Goal: Find specific page/section: Find specific page/section

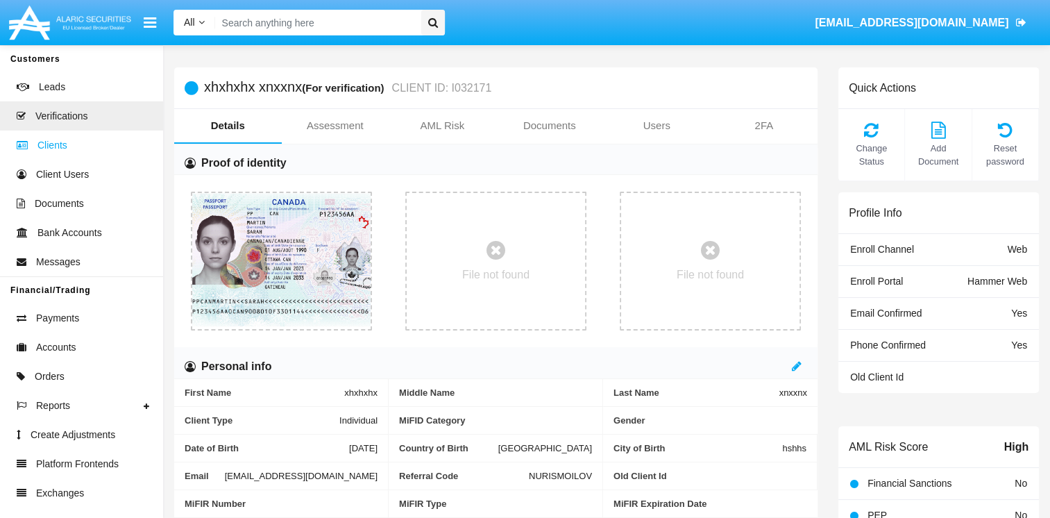
click at [78, 144] on link "Clients" at bounding box center [81, 144] width 163 height 29
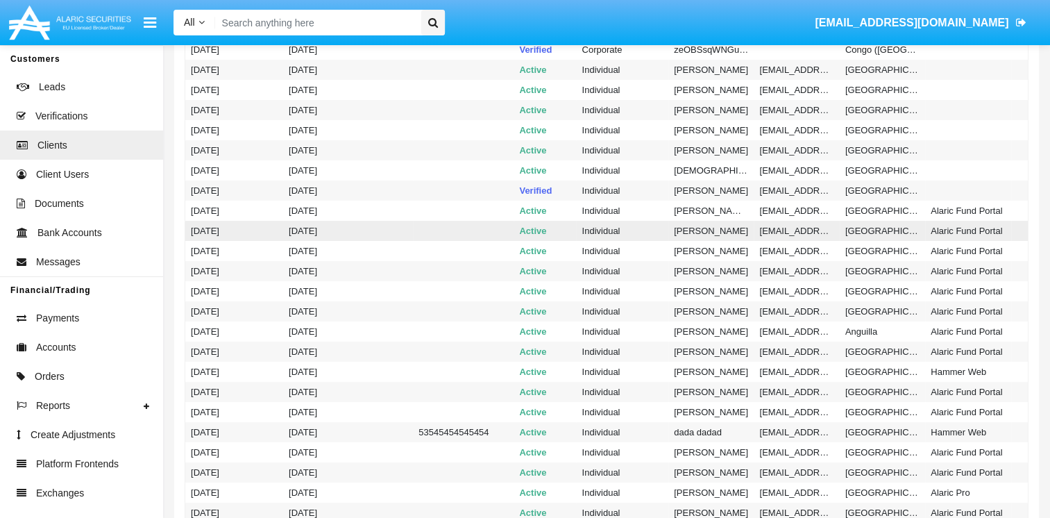
scroll to position [347, 0]
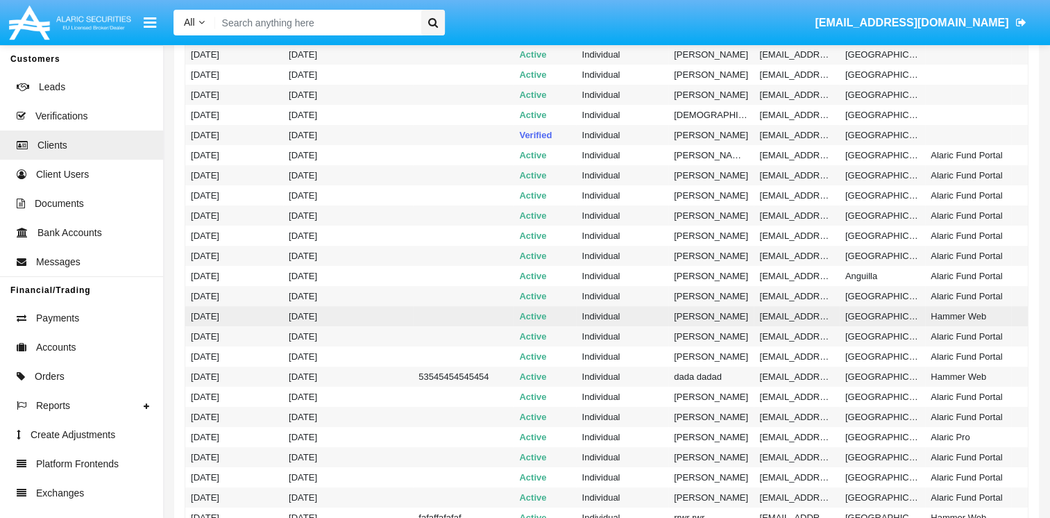
click at [689, 317] on td "[PERSON_NAME]" at bounding box center [710, 316] width 85 height 20
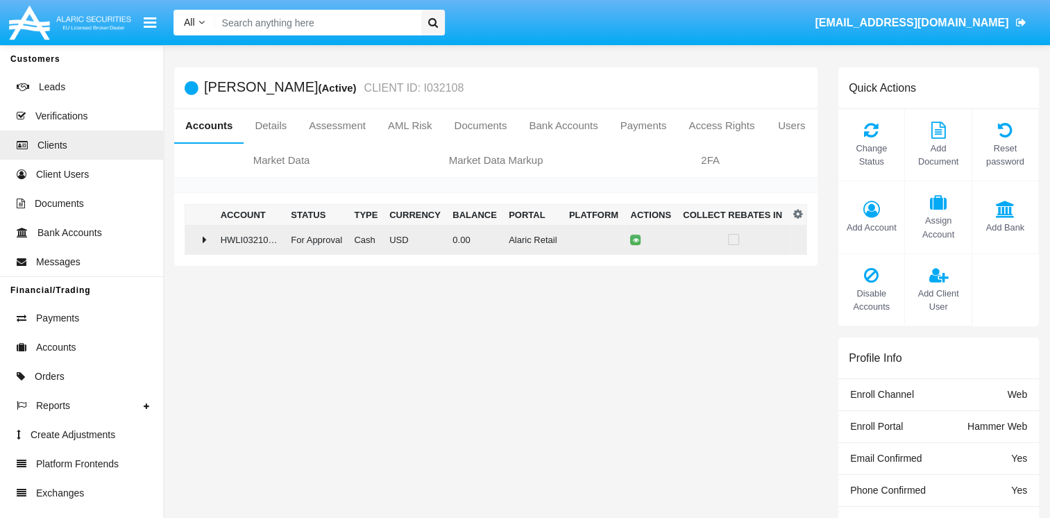
click at [207, 235] on div at bounding box center [200, 239] width 19 height 11
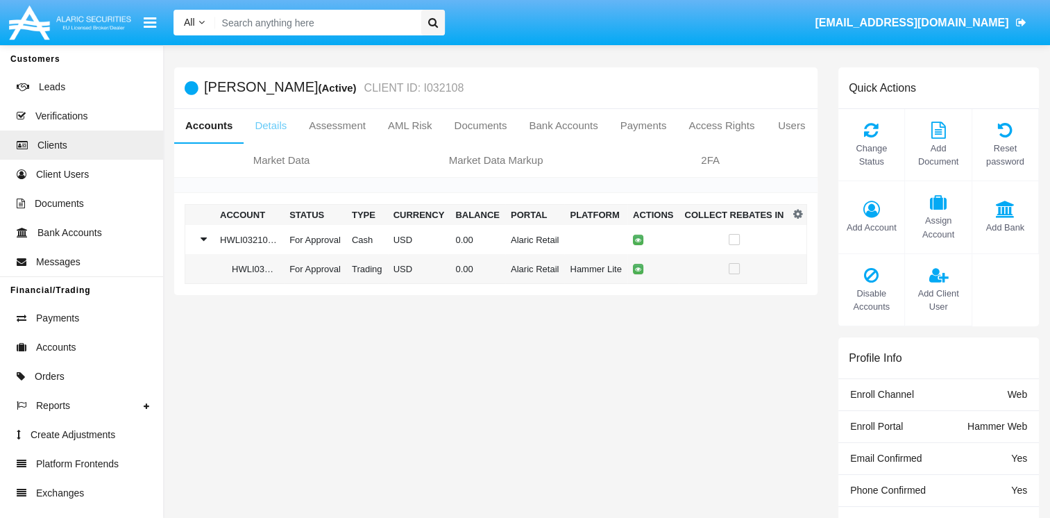
click at [287, 131] on link "Details" at bounding box center [271, 125] width 54 height 33
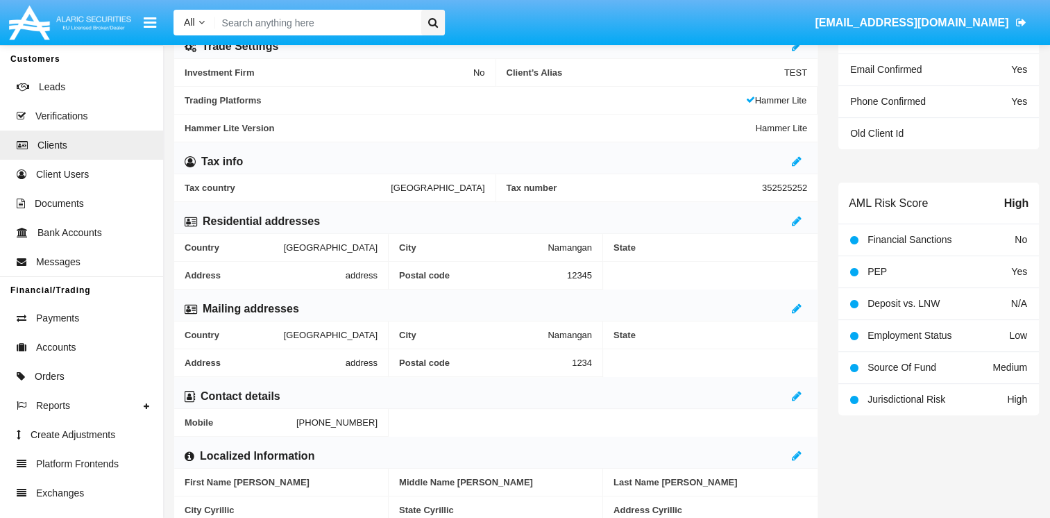
scroll to position [533, 0]
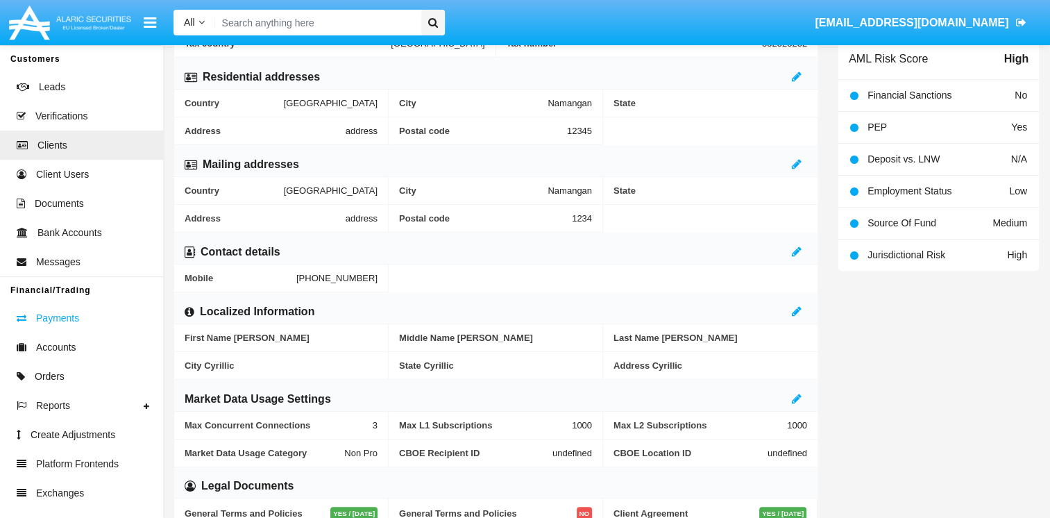
click at [75, 325] on span "Payments" at bounding box center [57, 318] width 43 height 15
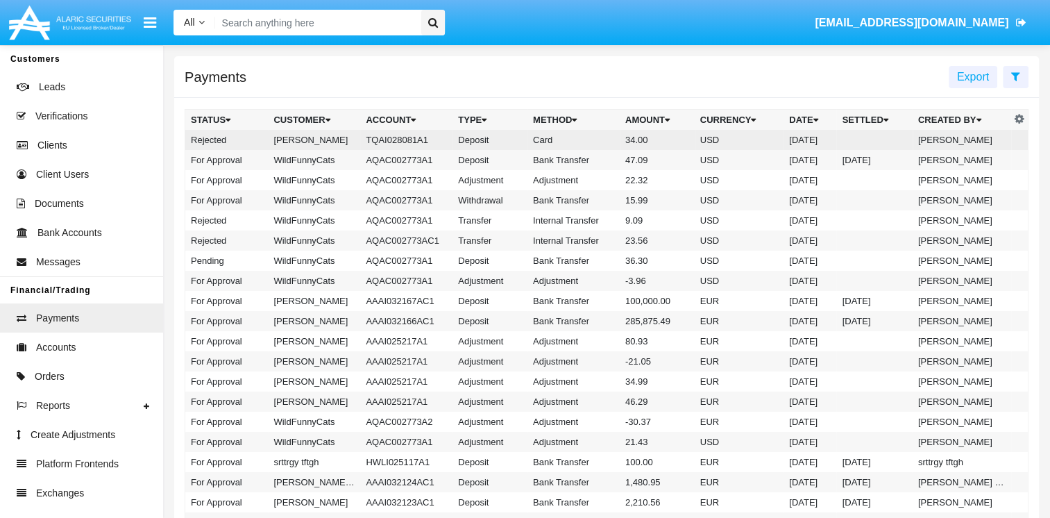
click at [353, 140] on td "[PERSON_NAME]" at bounding box center [314, 140] width 92 height 20
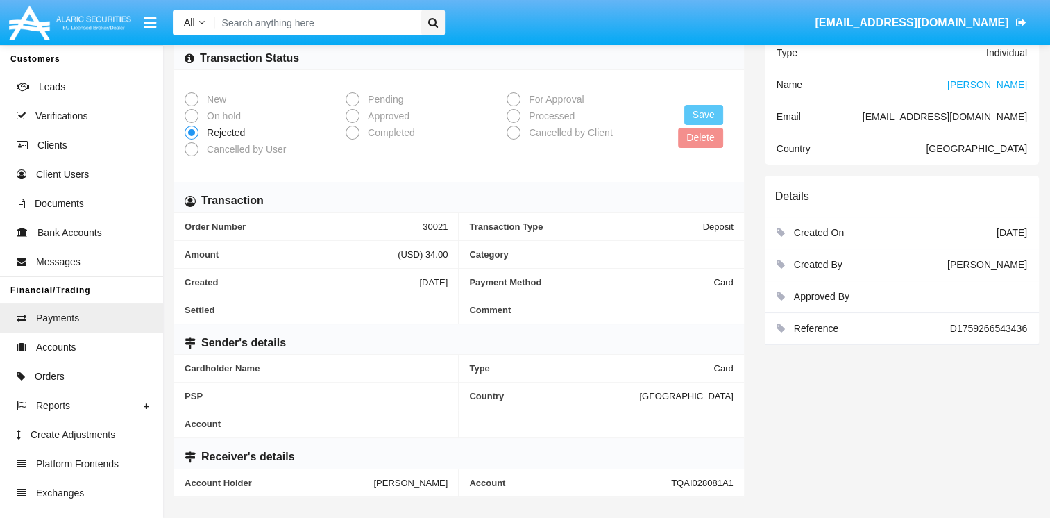
scroll to position [105, 0]
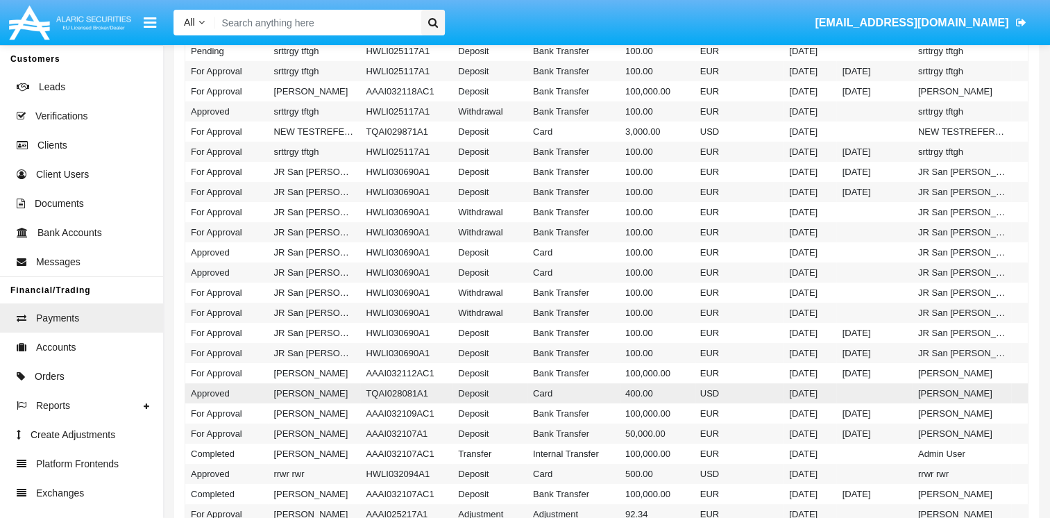
scroll to position [555, 0]
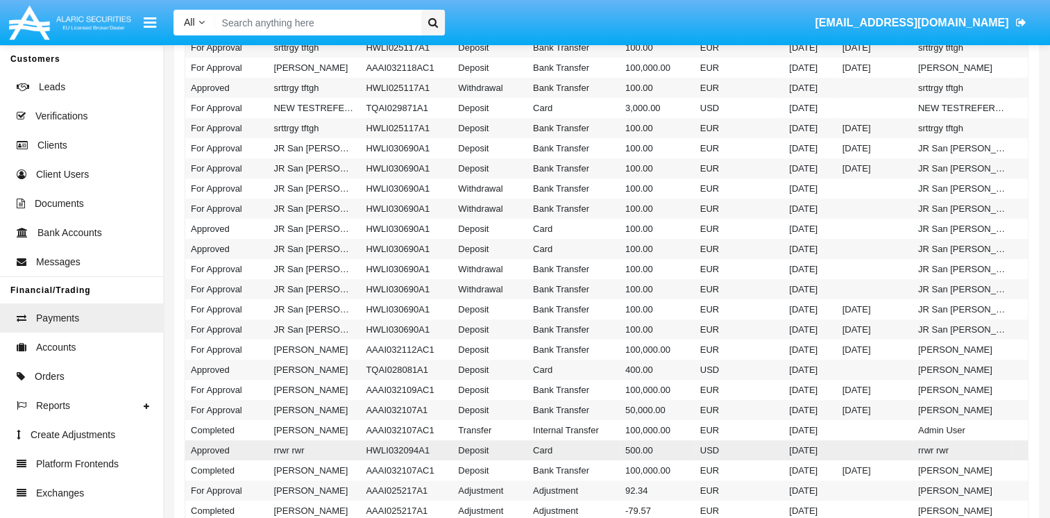
click at [577, 448] on td "Card" at bounding box center [573, 450] width 92 height 20
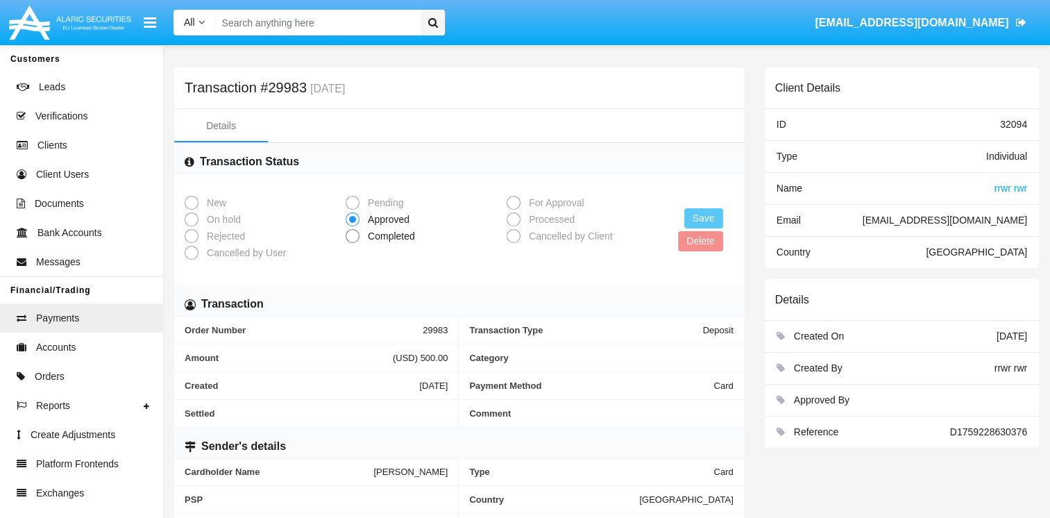
click at [1022, 191] on span "rrwr rwr" at bounding box center [1010, 187] width 33 height 11
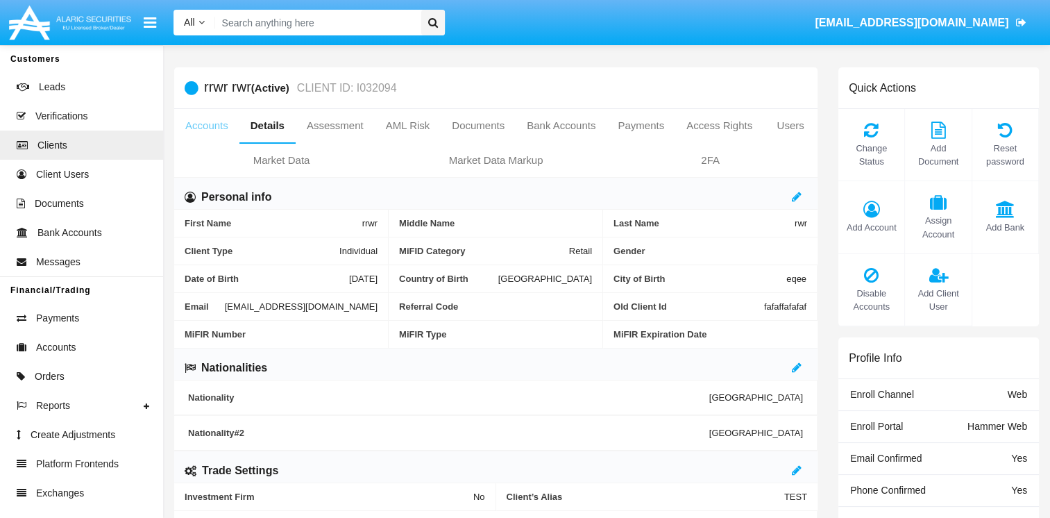
click at [194, 129] on link "Accounts" at bounding box center [206, 125] width 65 height 33
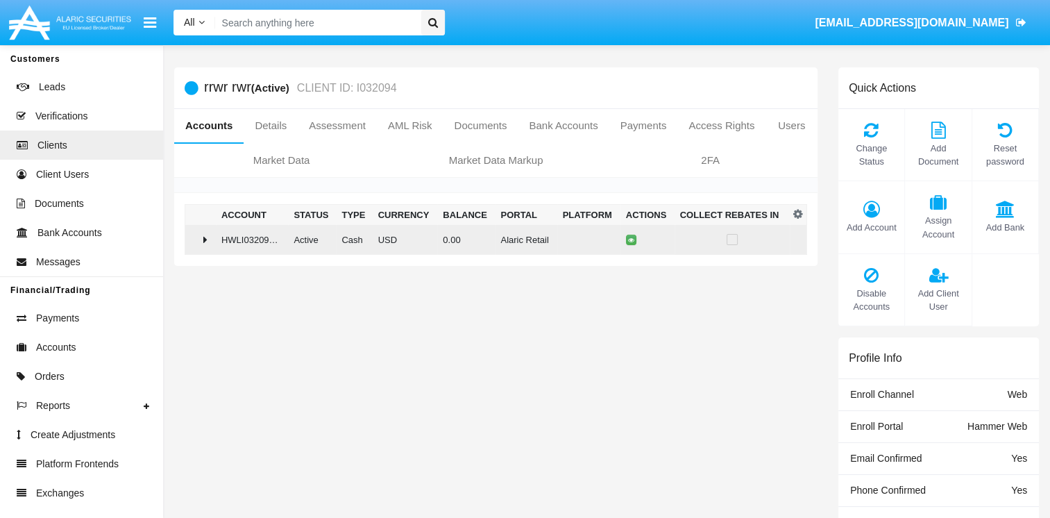
click at [225, 239] on td "HWLI032094AC1" at bounding box center [252, 240] width 72 height 30
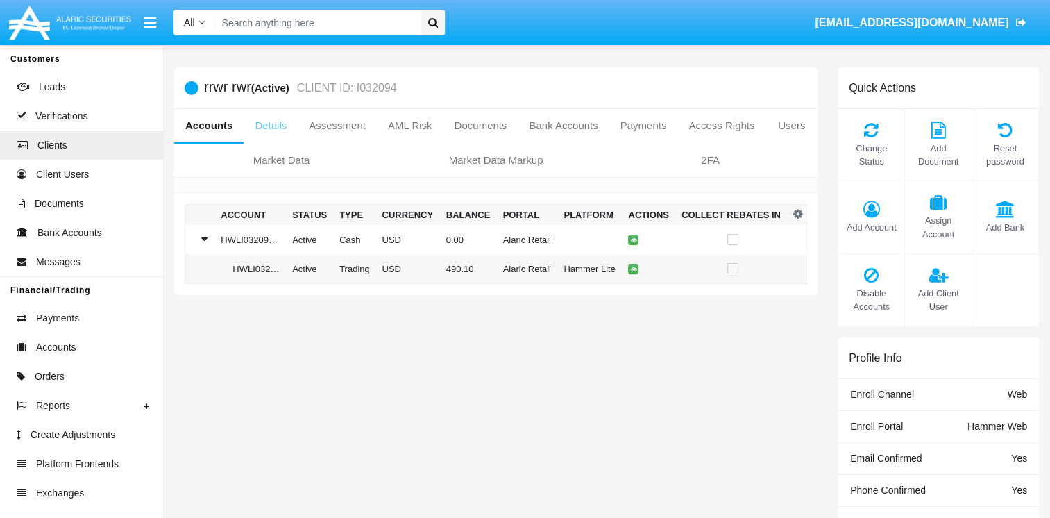
click at [275, 128] on link "Details" at bounding box center [271, 125] width 54 height 33
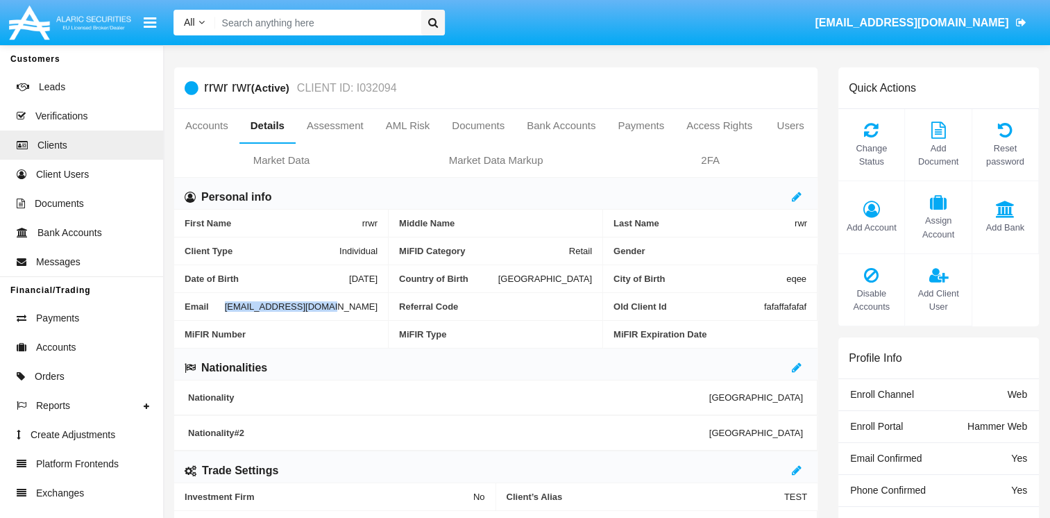
drag, startPoint x: 272, startPoint y: 302, endPoint x: 375, endPoint y: 309, distance: 103.7
click at [375, 309] on div "Email [EMAIL_ADDRESS][DOMAIN_NAME]" at bounding box center [281, 306] width 193 height 10
copy div "[EMAIL_ADDRESS][DOMAIN_NAME]"
click at [61, 315] on span "Payments" at bounding box center [57, 318] width 43 height 15
